Goal: Information Seeking & Learning: Learn about a topic

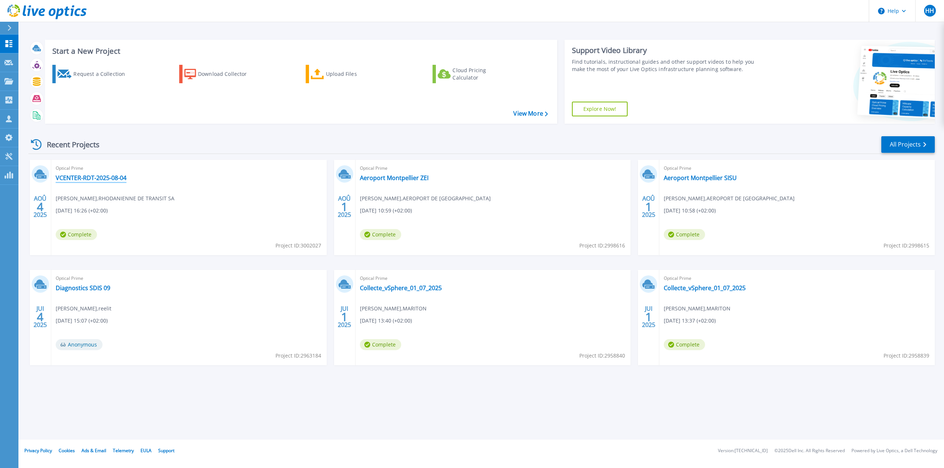
click at [109, 178] on link "VCENTER-RDT-2025-08-04" at bounding box center [91, 177] width 71 height 7
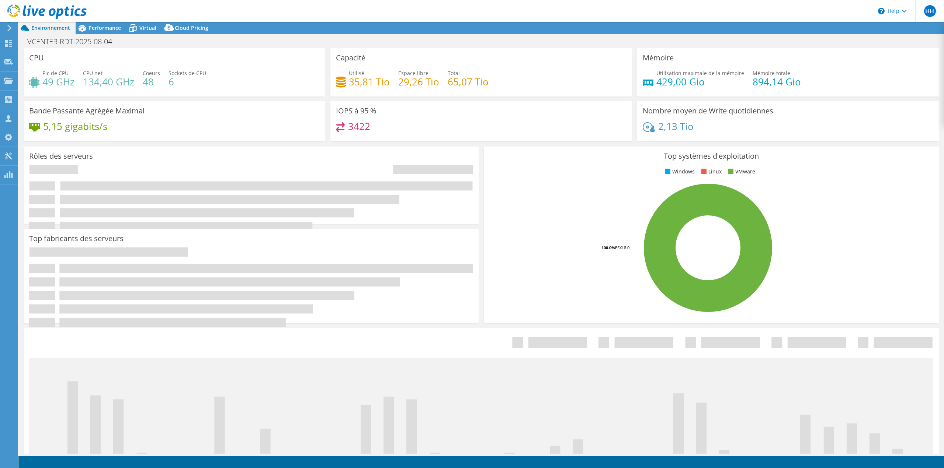
select select "USD"
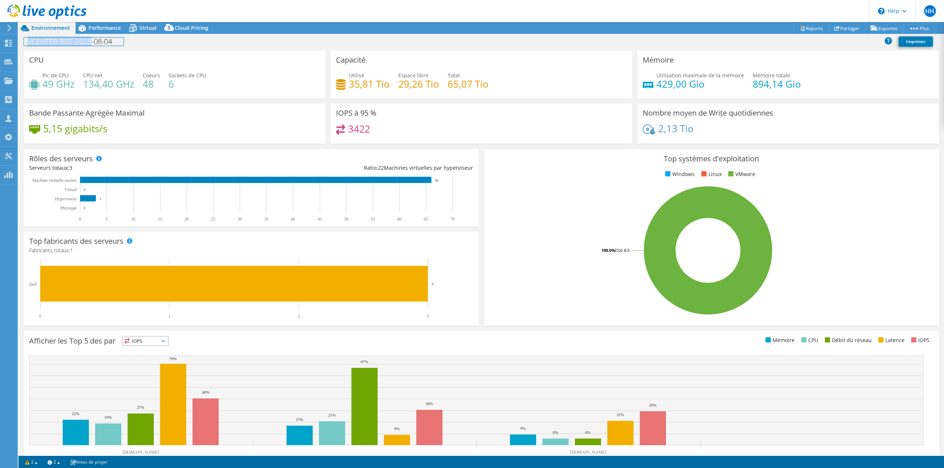
drag, startPoint x: 92, startPoint y: 34, endPoint x: 91, endPoint y: 38, distance: 4.6
click at [91, 38] on div "VCENTER-RDT-2025-08-04 Imprimer" at bounding box center [480, 42] width 925 height 17
click at [104, 30] on span "Performance" at bounding box center [104, 27] width 32 height 7
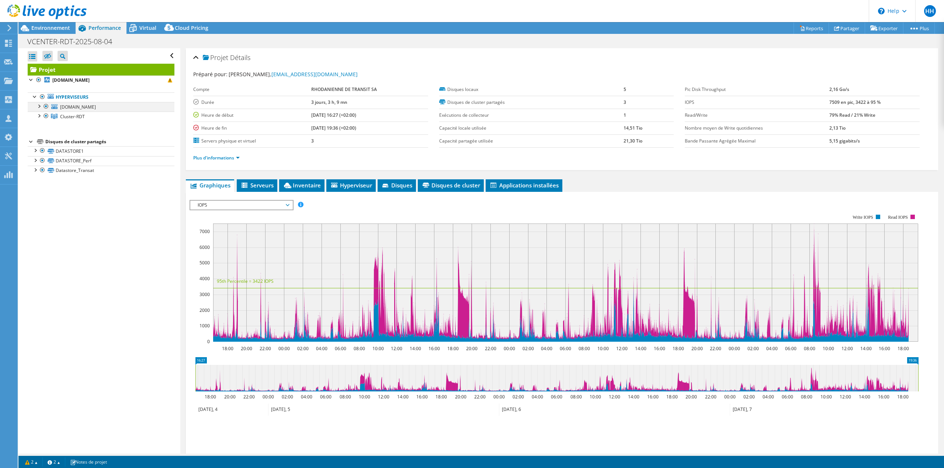
click at [45, 107] on div at bounding box center [45, 106] width 7 height 9
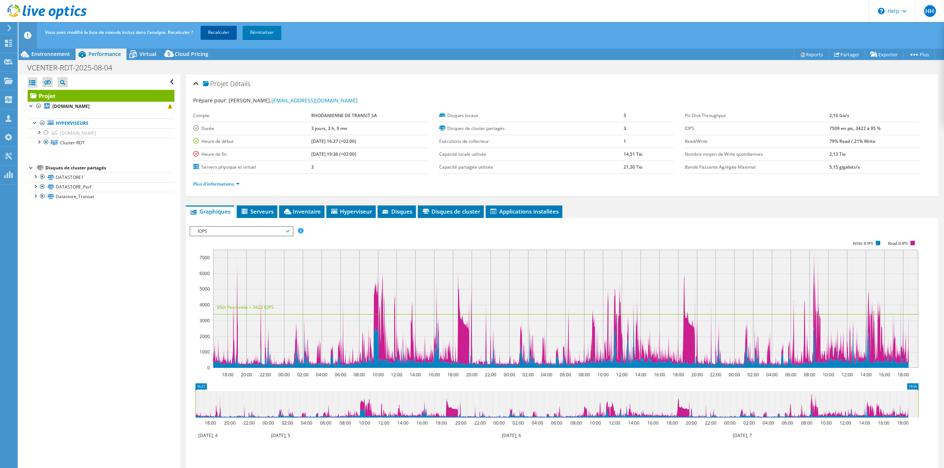
click at [220, 31] on link "Recalculer" at bounding box center [219, 32] width 36 height 13
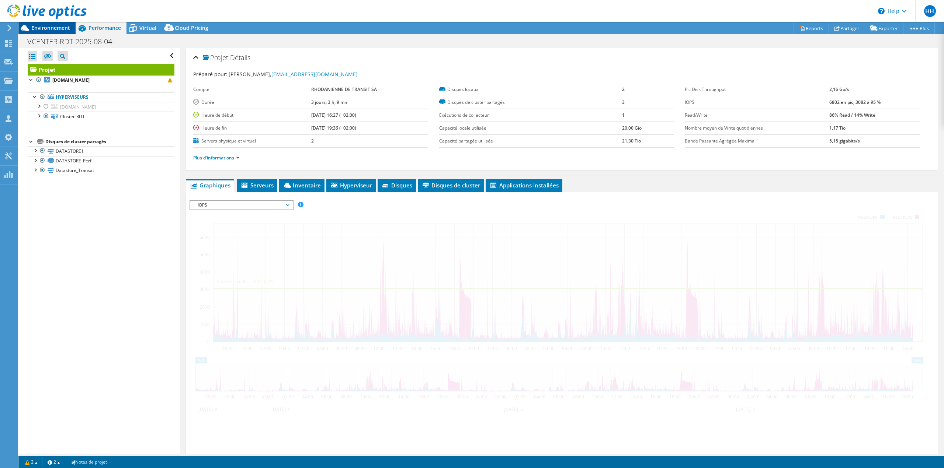
click at [41, 25] on span "Environnement" at bounding box center [50, 27] width 39 height 7
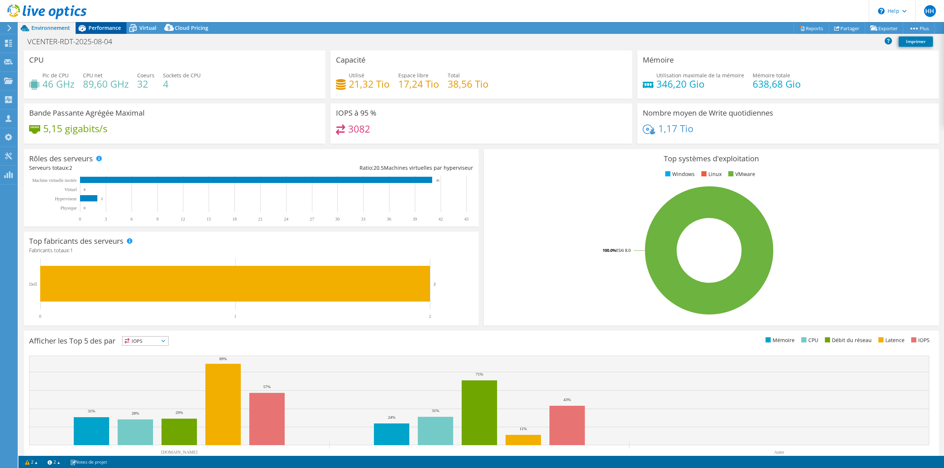
click at [111, 27] on span "Performance" at bounding box center [104, 27] width 32 height 7
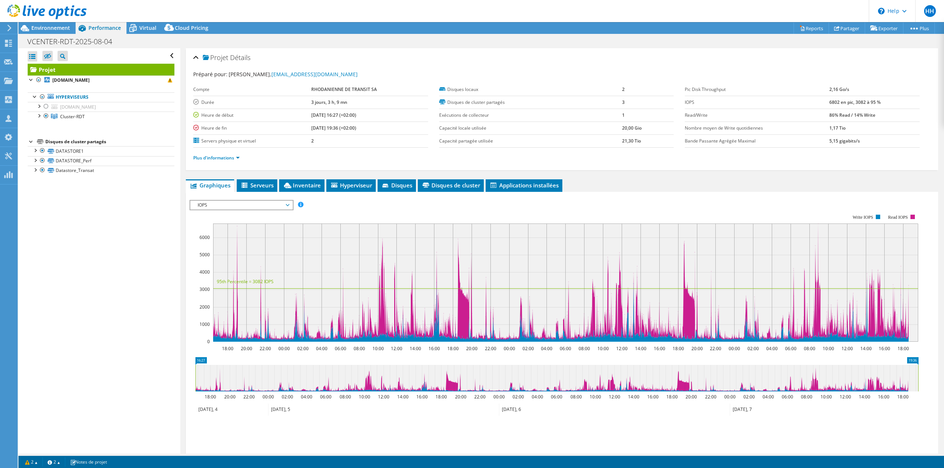
click at [270, 205] on span "IOPS" at bounding box center [241, 205] width 95 height 9
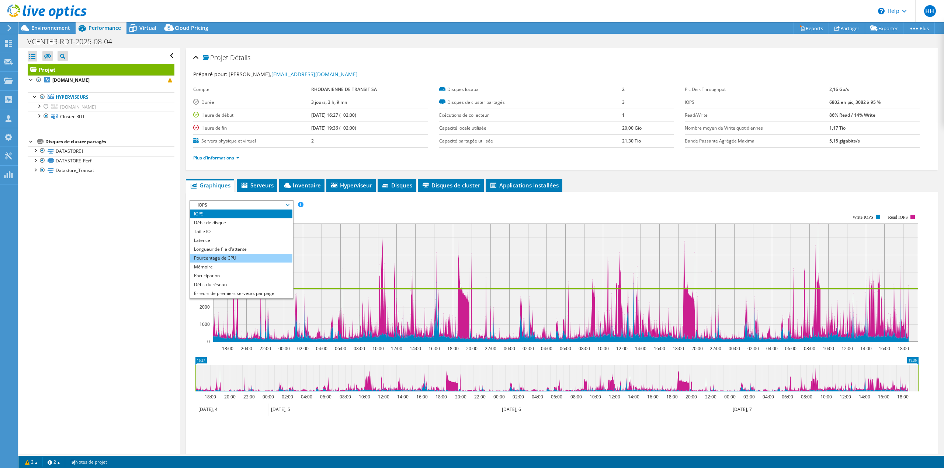
click at [227, 260] on li "Pourcentage de CPU" at bounding box center [241, 258] width 102 height 9
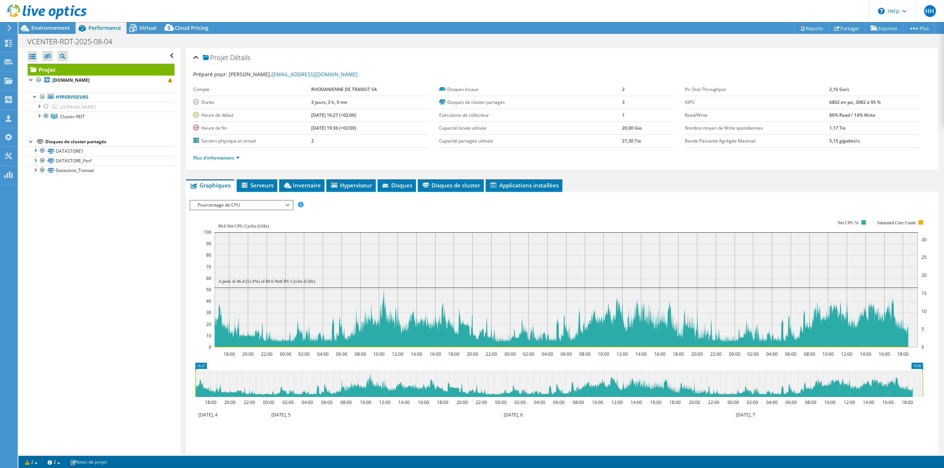
click at [243, 205] on span "Pourcentage de CPU" at bounding box center [241, 205] width 95 height 9
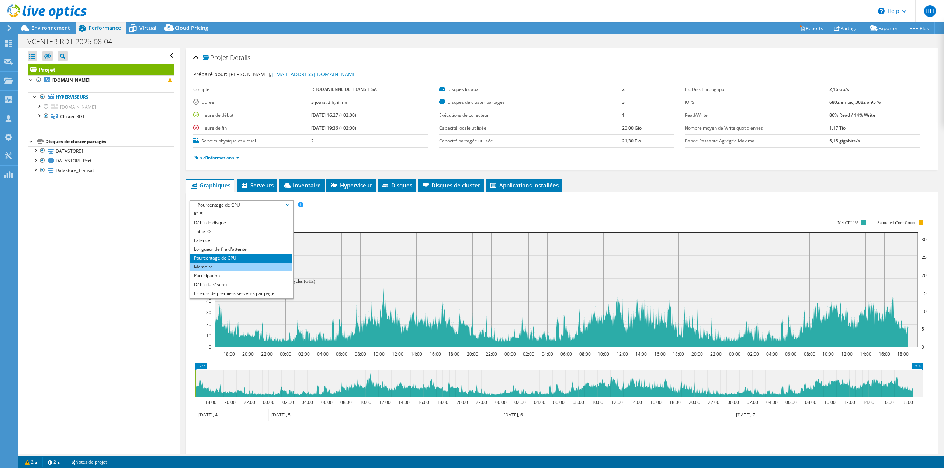
click at [215, 266] on li "Mémoire" at bounding box center [241, 267] width 102 height 9
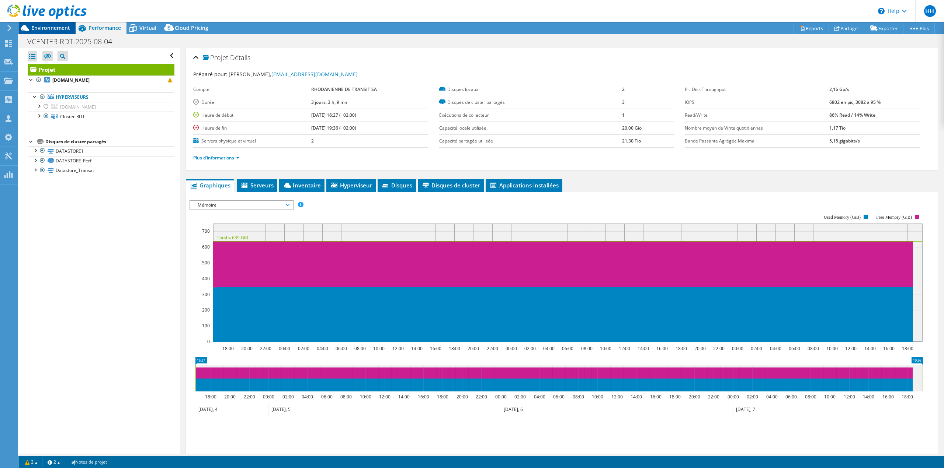
click at [58, 29] on span "Environnement" at bounding box center [50, 27] width 39 height 7
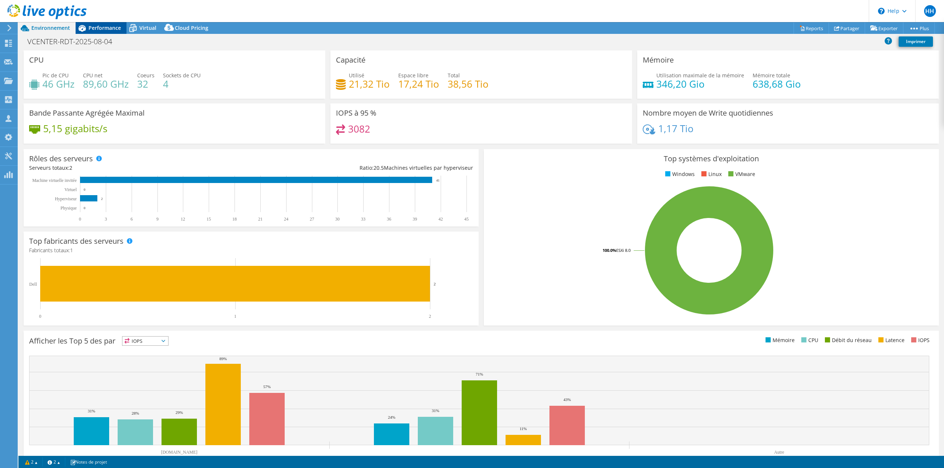
click at [111, 29] on span "Performance" at bounding box center [104, 27] width 32 height 7
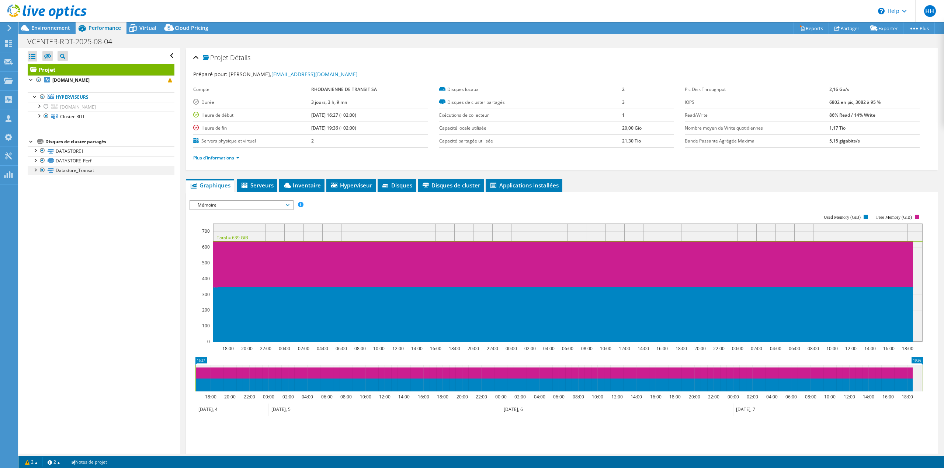
click at [35, 170] on div at bounding box center [34, 169] width 7 height 7
click at [38, 160] on div at bounding box center [34, 159] width 7 height 7
click at [38, 153] on div at bounding box center [34, 149] width 7 height 7
click at [40, 115] on div at bounding box center [38, 115] width 7 height 7
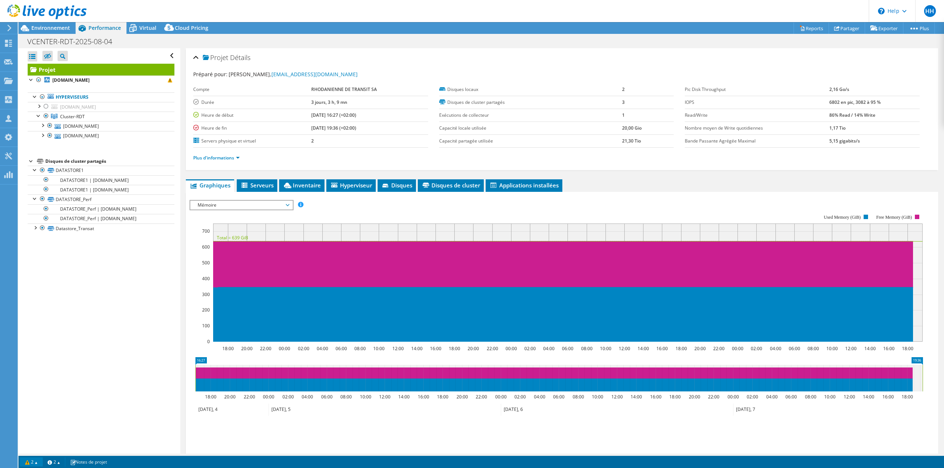
click at [32, 462] on link "2" at bounding box center [31, 462] width 23 height 9
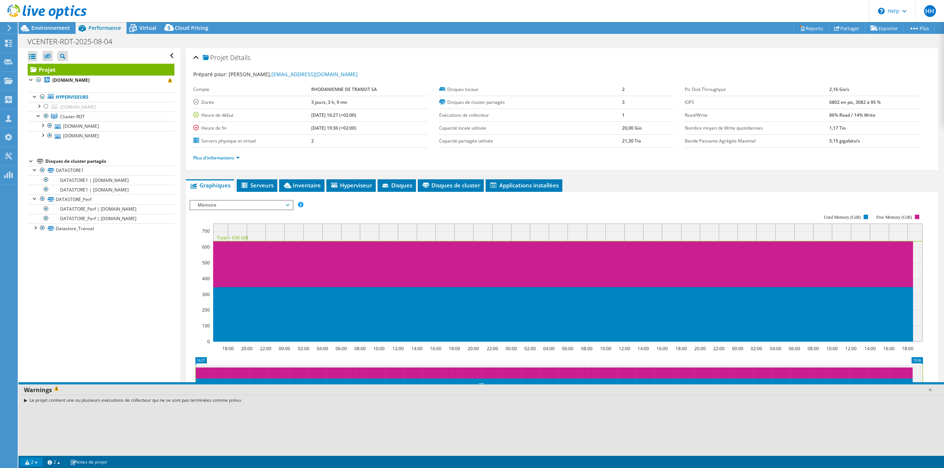
click at [36, 460] on link "2" at bounding box center [31, 462] width 23 height 9
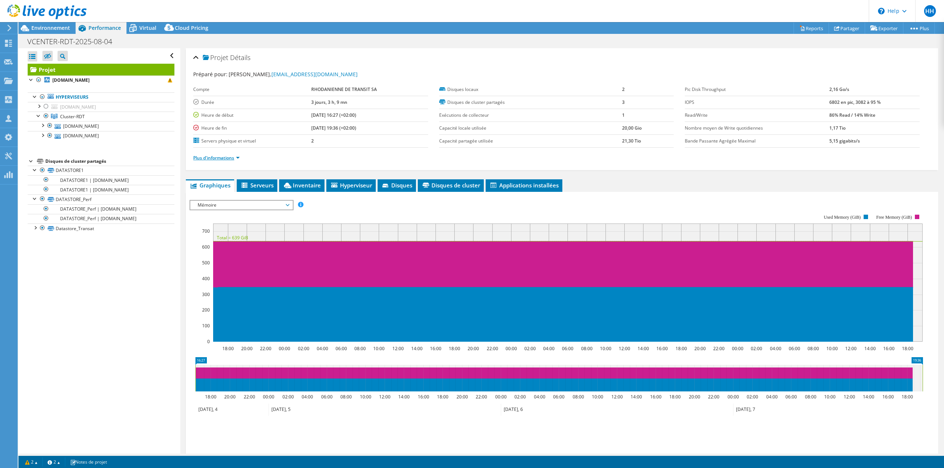
click at [224, 160] on link "Plus d'informations" at bounding box center [216, 158] width 46 height 6
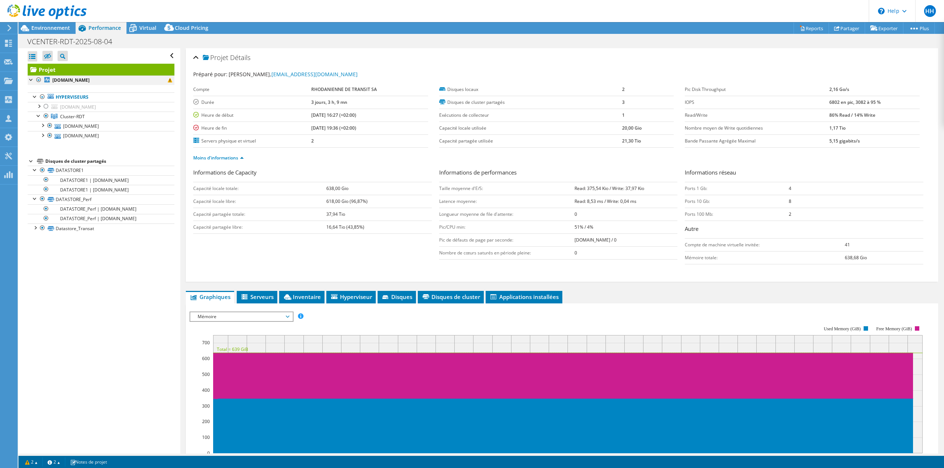
click at [32, 80] on div at bounding box center [31, 79] width 7 height 7
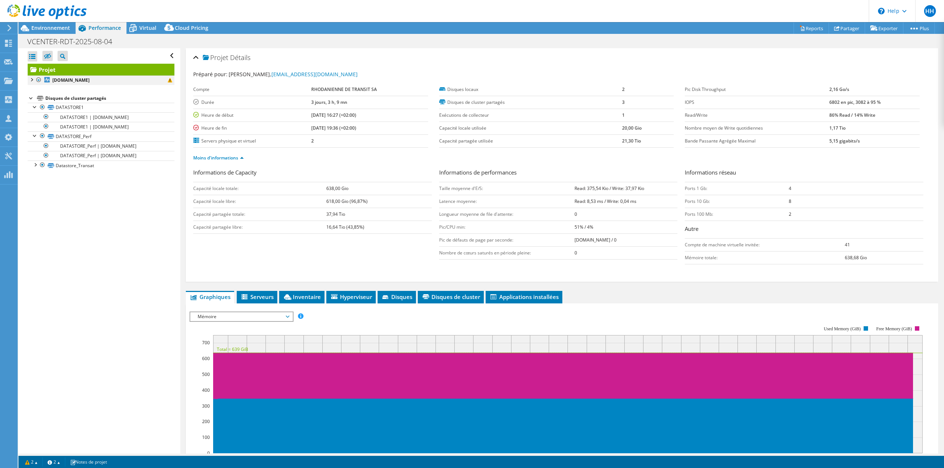
click at [32, 80] on div at bounding box center [31, 79] width 7 height 7
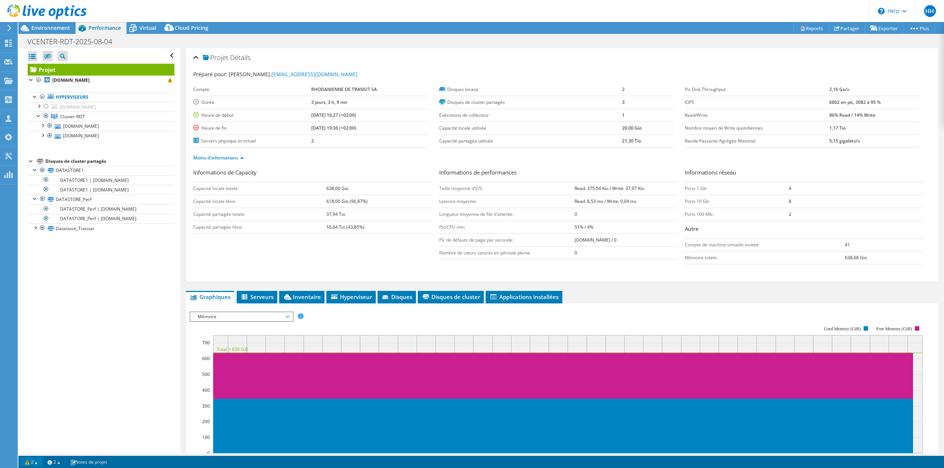
click at [32, 464] on link "2" at bounding box center [31, 462] width 23 height 9
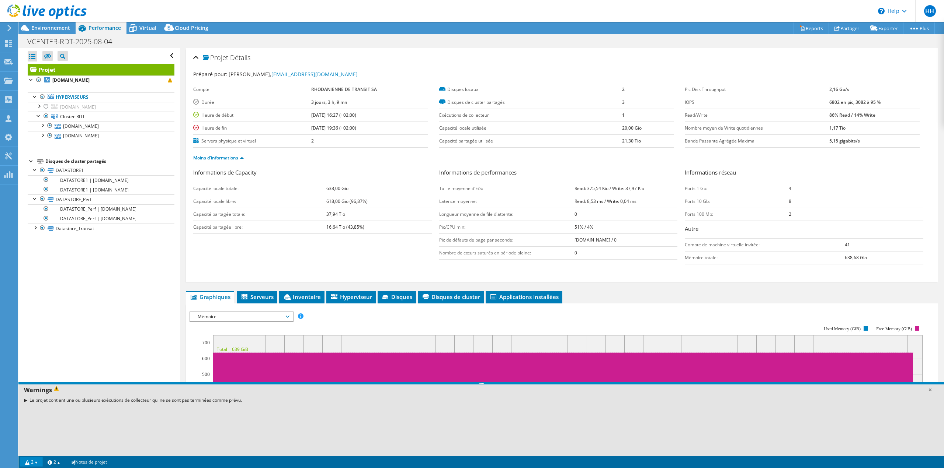
click at [27, 401] on div "Le projet contient une ou plusieurs exécutions de collecteur qui ne se sont pas…" at bounding box center [480, 400] width 925 height 11
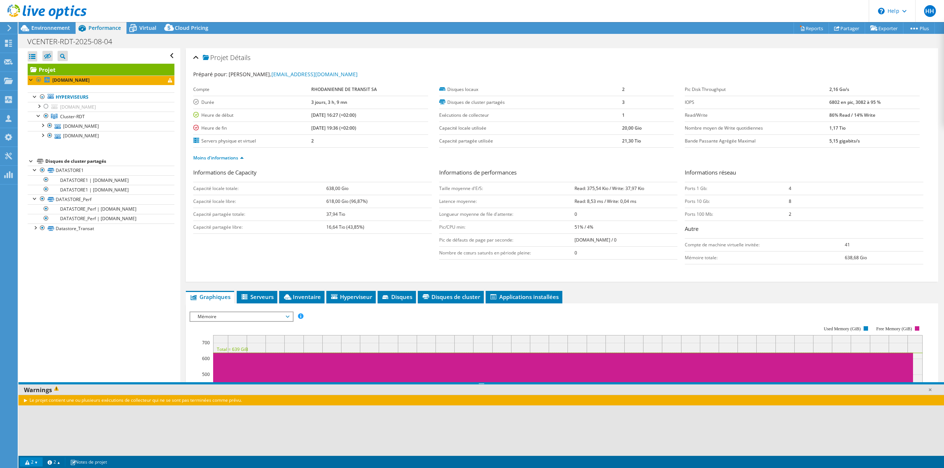
click at [26, 401] on div "Le projet contient une ou plusieurs exécutions de collecteur qui ne se sont pas…" at bounding box center [480, 400] width 925 height 11
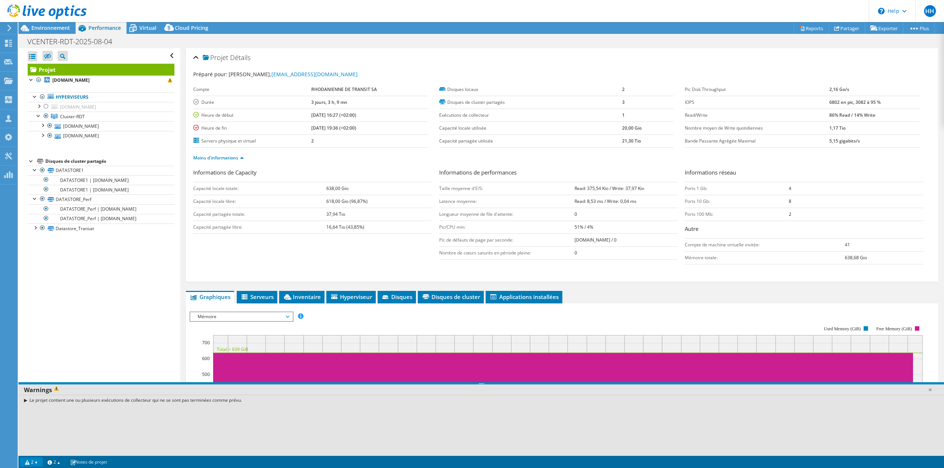
click at [26, 401] on div "Le projet contient une ou plusieurs exécutions de collecteur qui ne se sont pas…" at bounding box center [480, 400] width 925 height 11
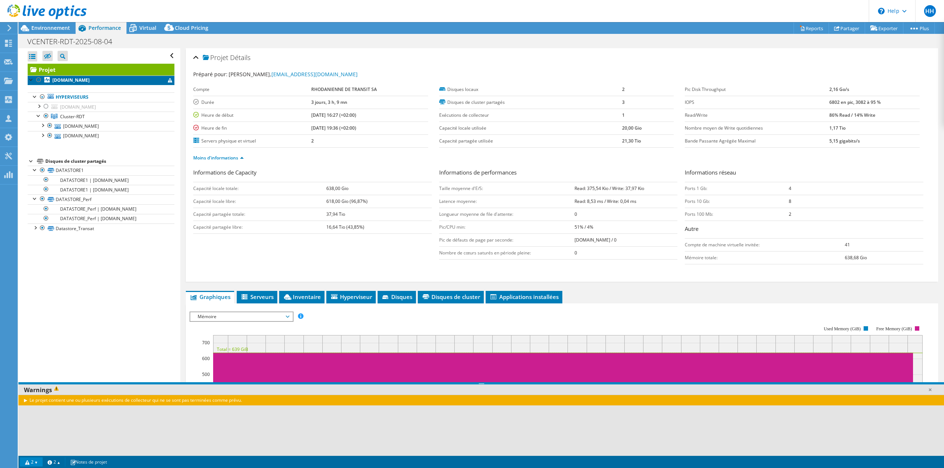
click at [168, 81] on span at bounding box center [170, 80] width 4 height 4
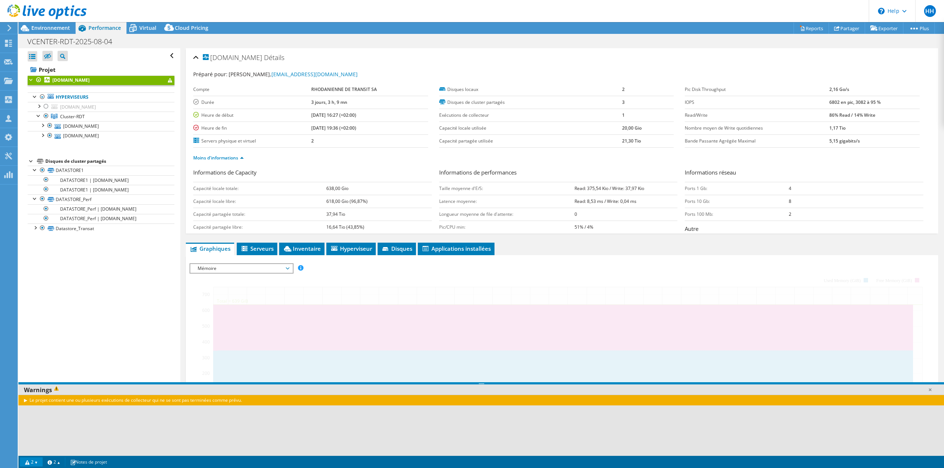
click at [168, 81] on span at bounding box center [170, 80] width 4 height 4
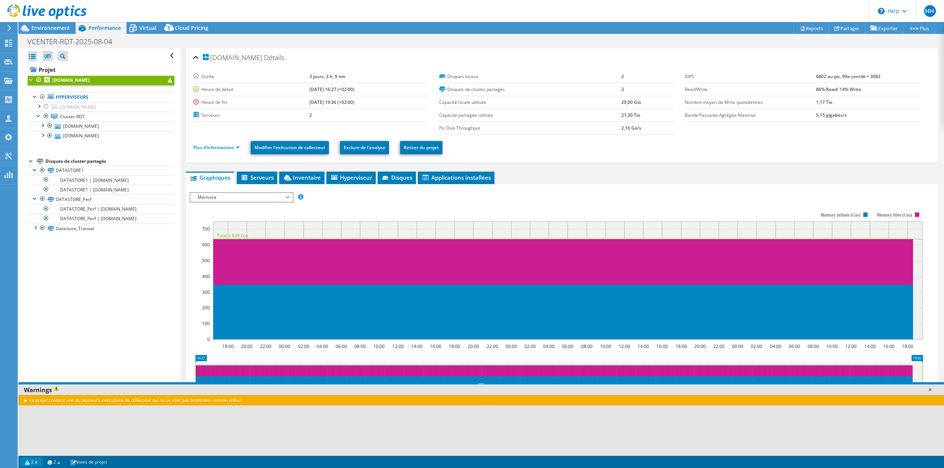
click at [930, 391] on link at bounding box center [929, 389] width 7 height 7
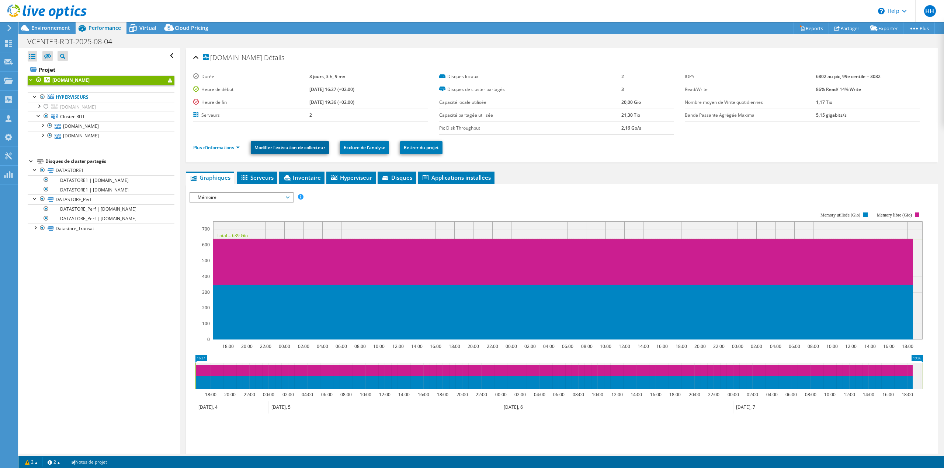
click at [289, 151] on link "Modifier l'exécution de collecteur" at bounding box center [290, 147] width 78 height 13
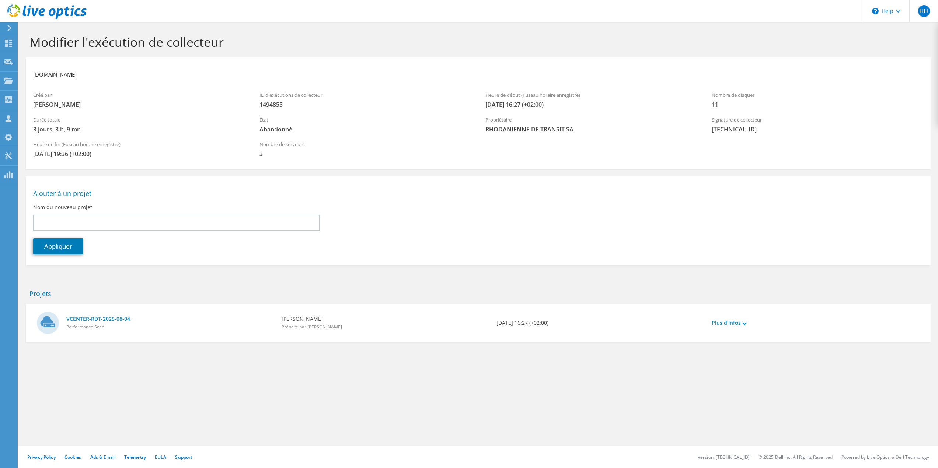
click at [14, 21] on link at bounding box center [46, 18] width 79 height 6
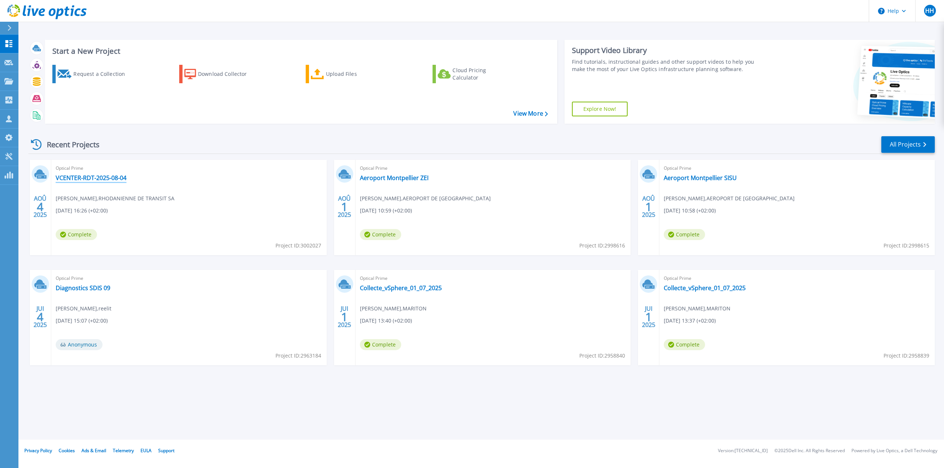
click at [98, 178] on link "VCENTER-RDT-2025-08-04" at bounding box center [91, 177] width 71 height 7
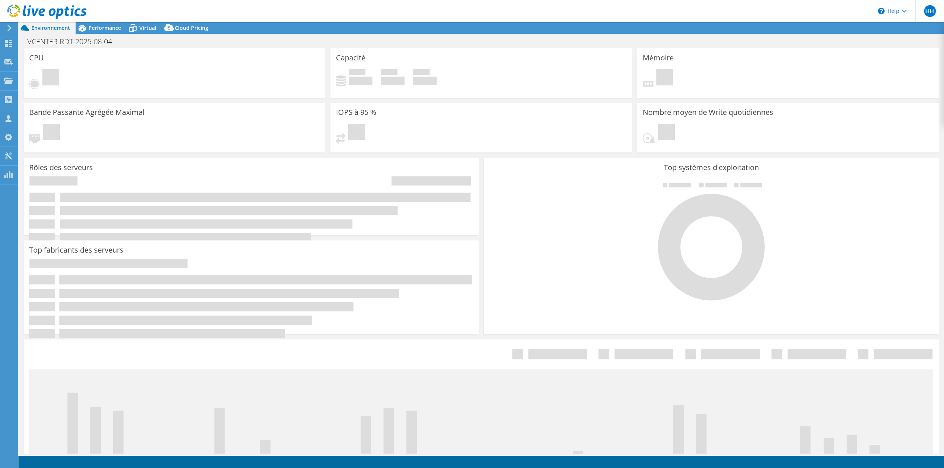
select select "USD"
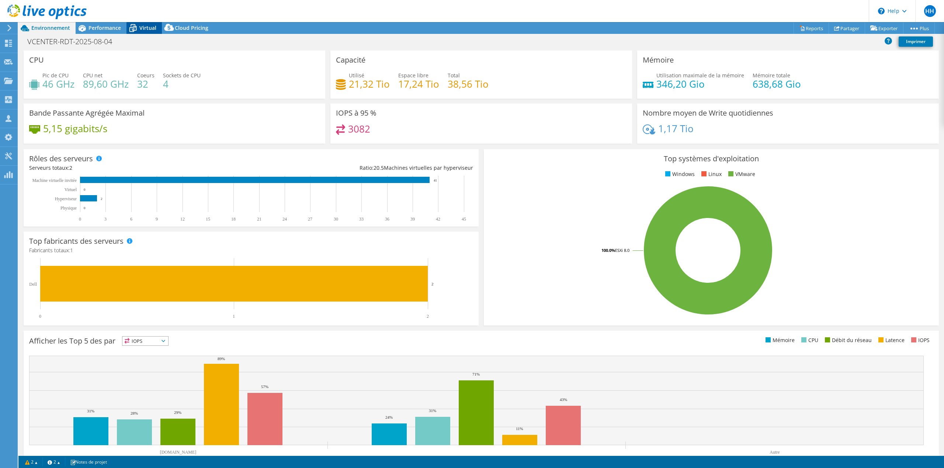
click at [139, 26] on icon at bounding box center [132, 28] width 13 height 13
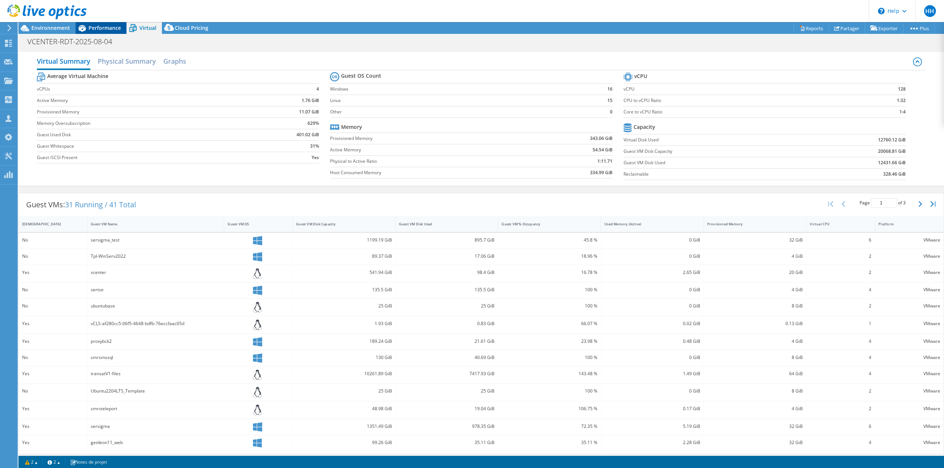
click at [98, 29] on span "Performance" at bounding box center [104, 27] width 32 height 7
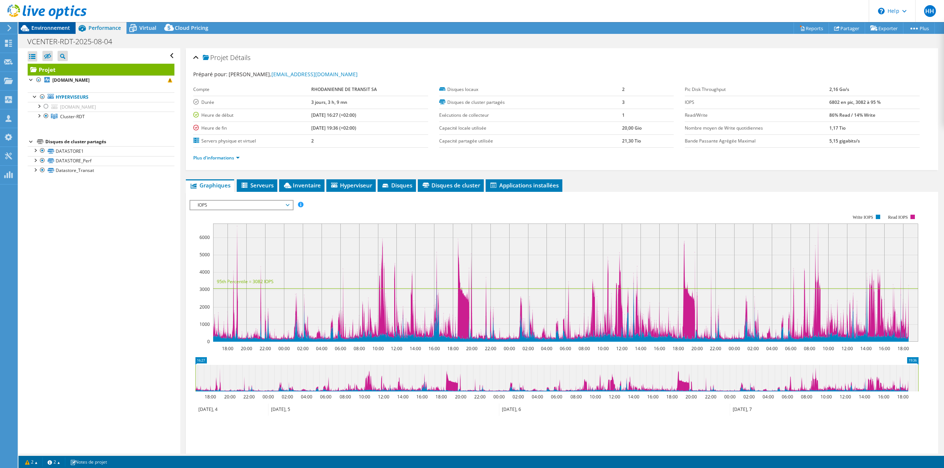
click at [60, 26] on span "Environnement" at bounding box center [50, 27] width 39 height 7
